Goal: Navigation & Orientation: Find specific page/section

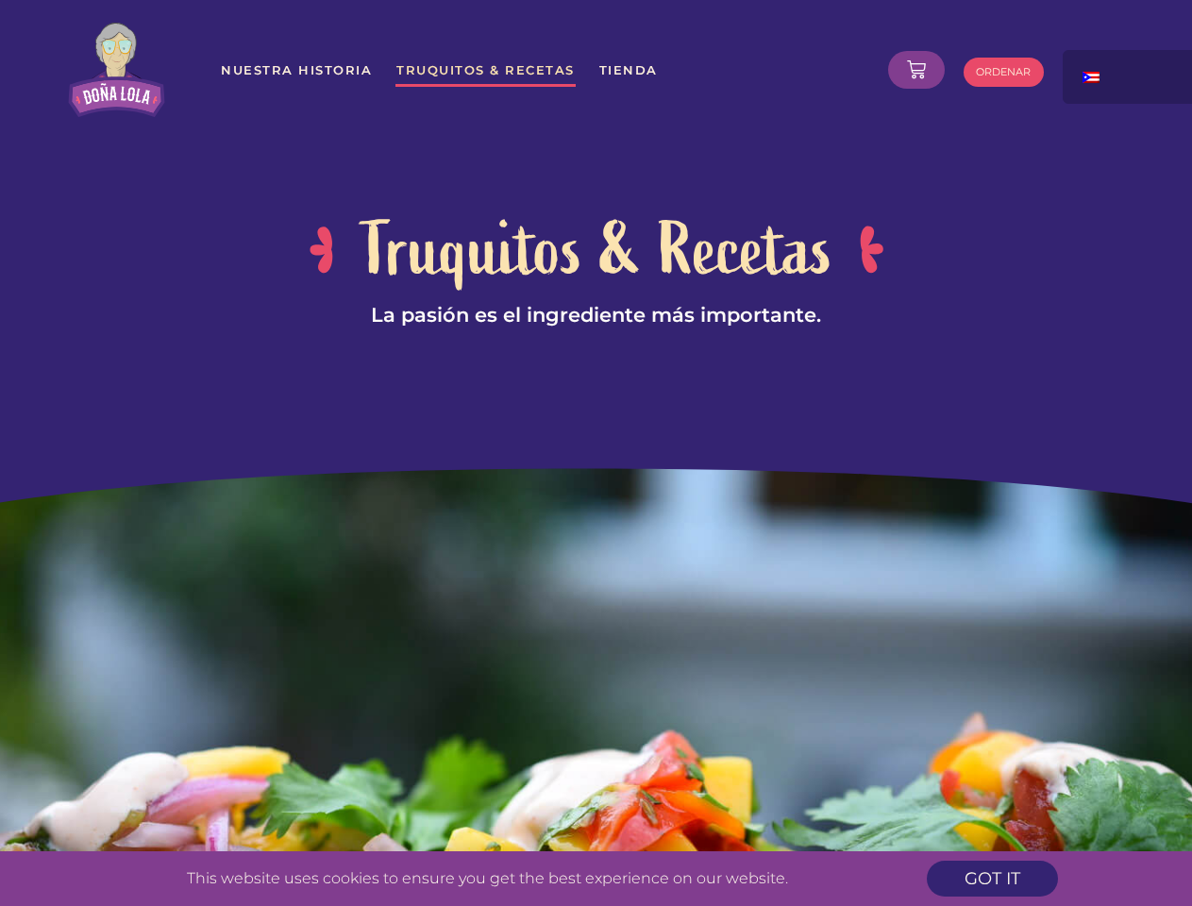
click at [596, 453] on div at bounding box center [596, 245] width 1192 height 446
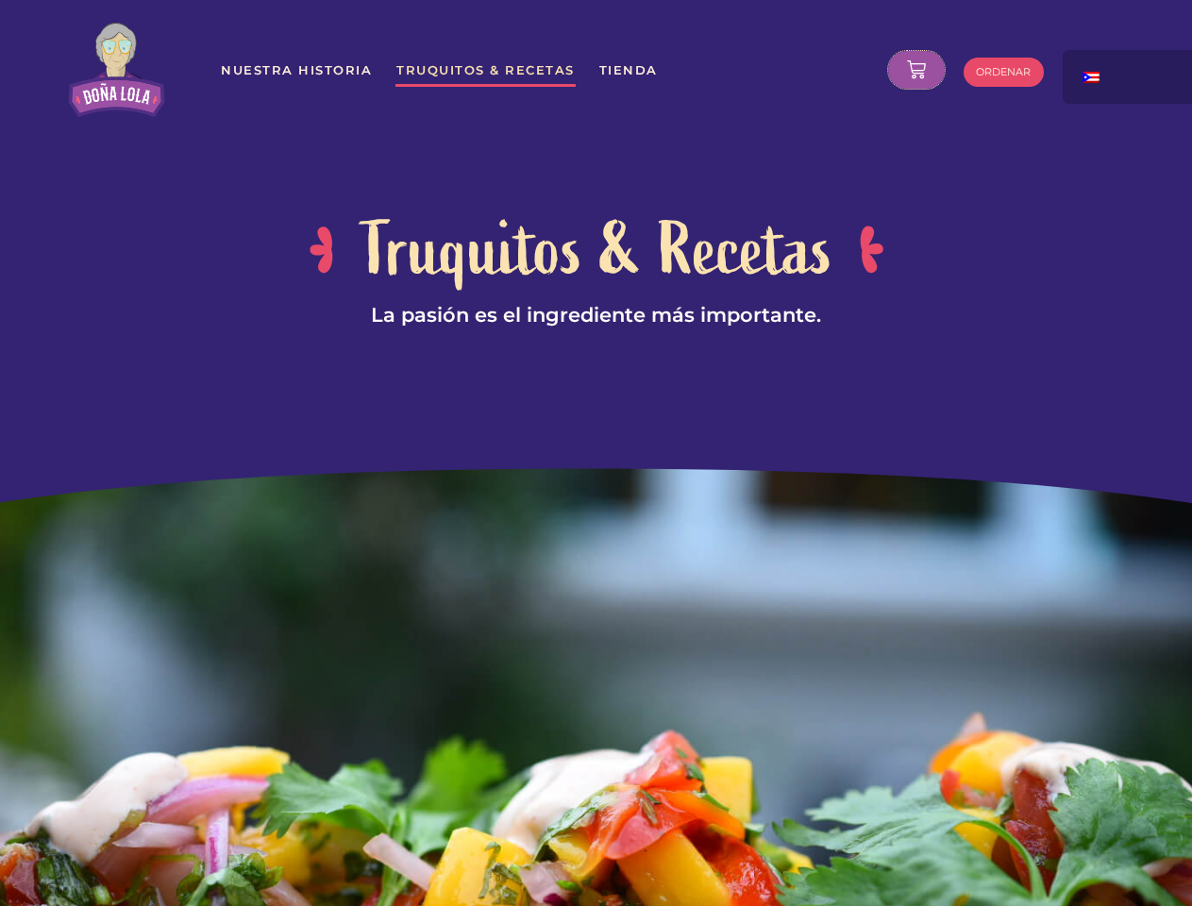
click at [917, 70] on icon at bounding box center [916, 69] width 19 height 19
click at [1130, 76] on div at bounding box center [1157, 70] width 189 height 40
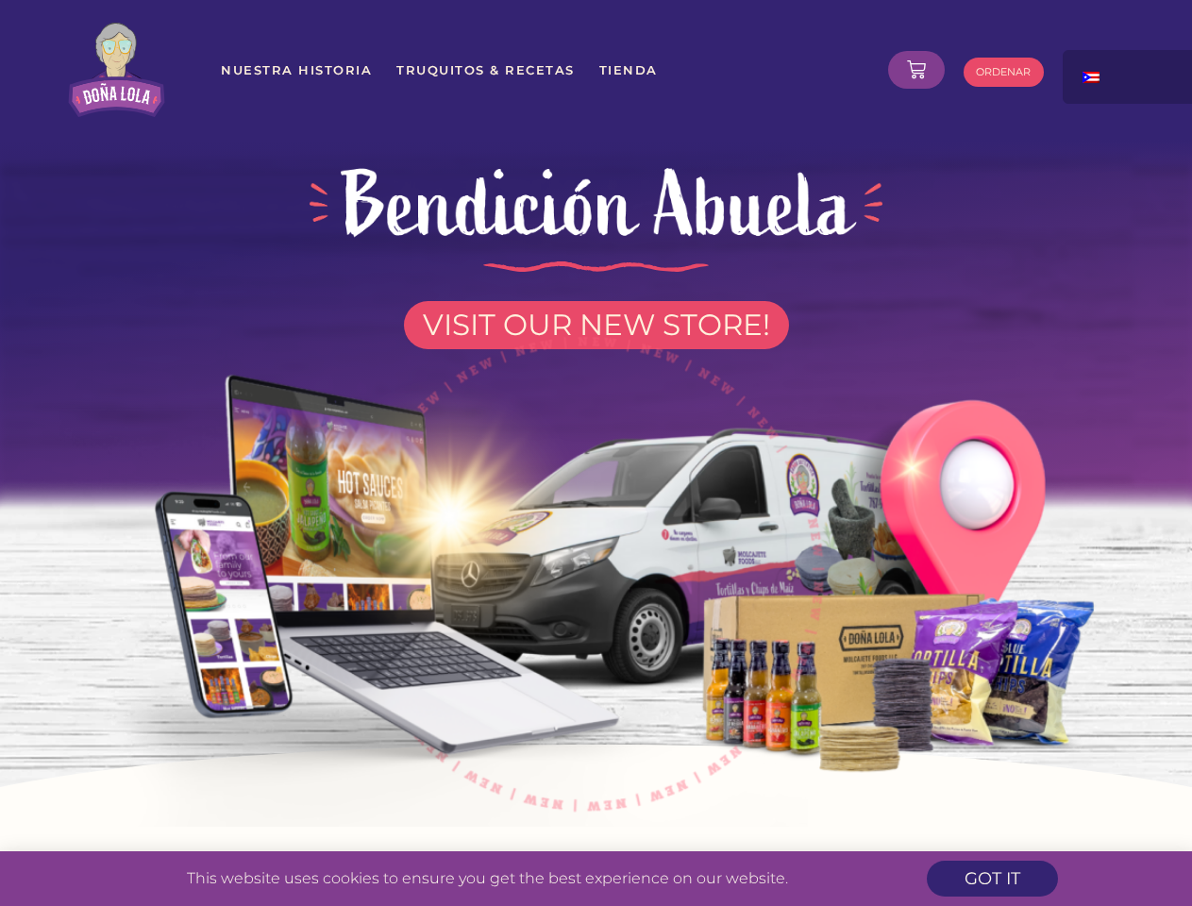
click at [596, 453] on img at bounding box center [595, 564] width 1073 height 526
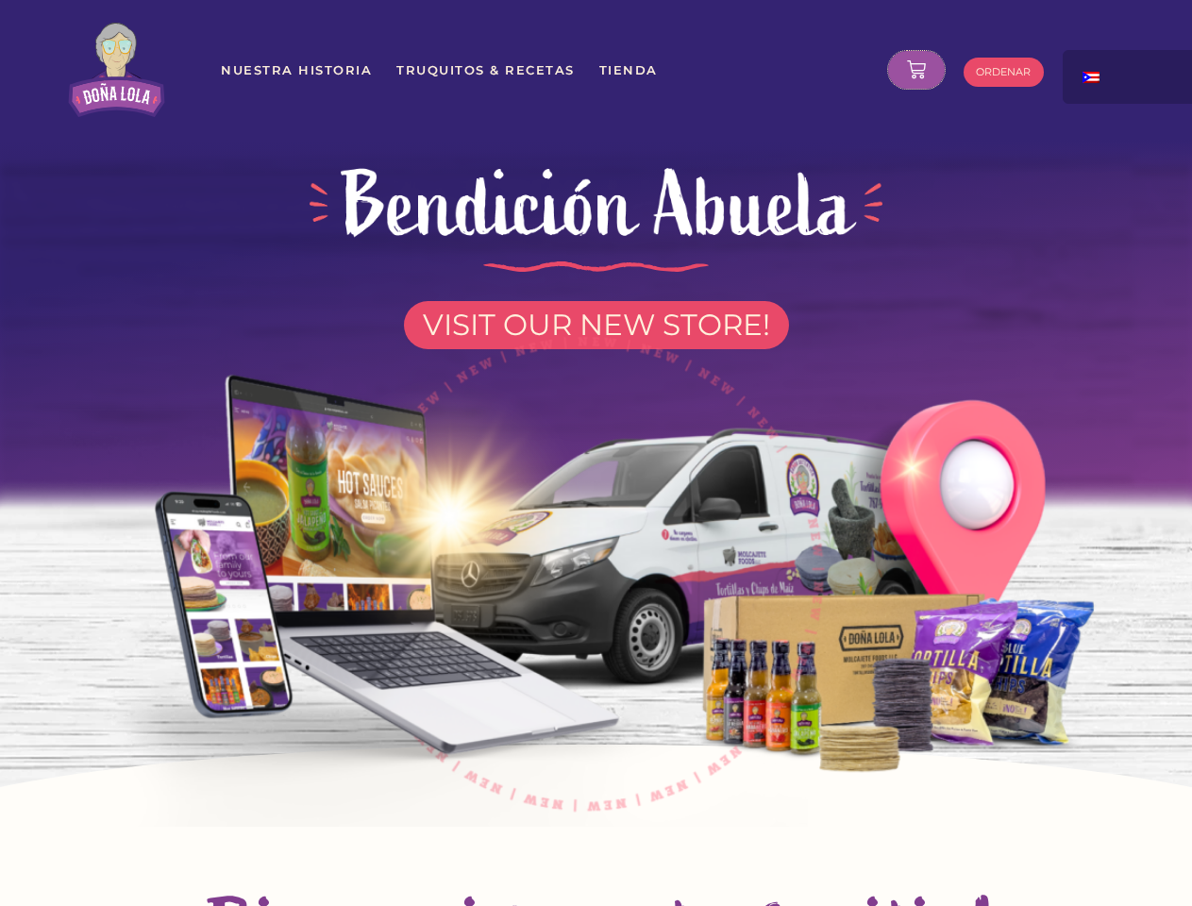
click at [917, 70] on icon at bounding box center [916, 69] width 19 height 19
click at [1130, 76] on div at bounding box center [1157, 70] width 189 height 40
